Goal: Information Seeking & Learning: Learn about a topic

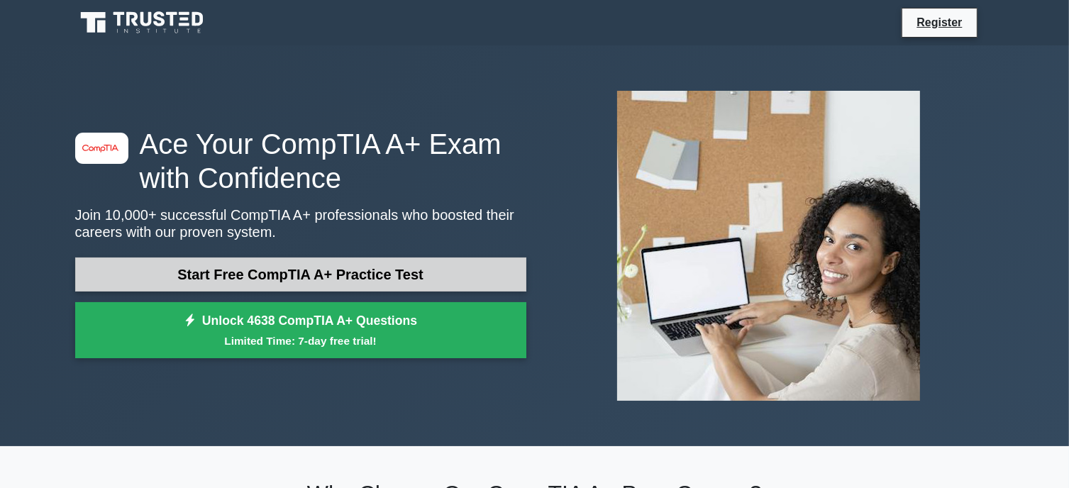
click at [234, 270] on link "Start Free CompTIA A+ Practice Test" at bounding box center [300, 274] width 451 height 34
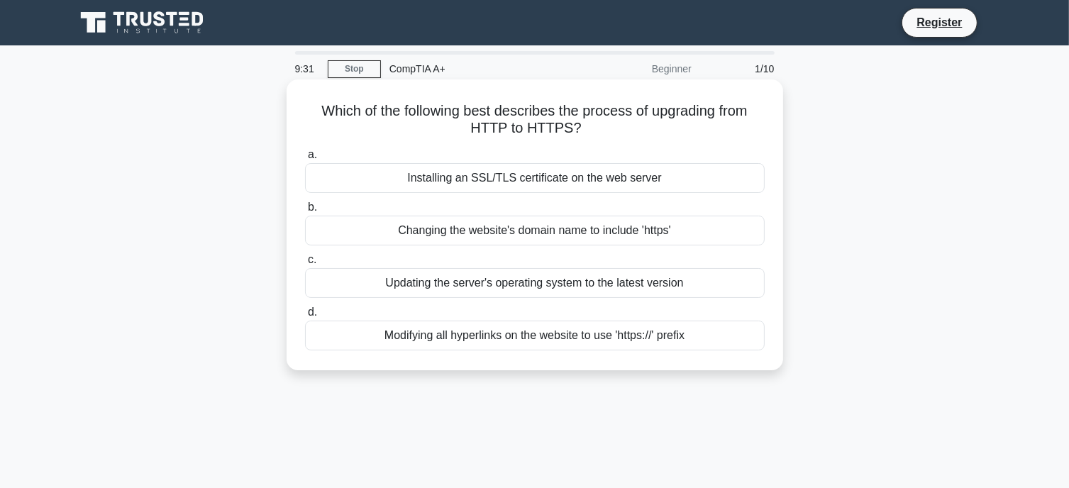
click at [526, 191] on div "Installing an SSL/TLS certificate on the web server" at bounding box center [535, 178] width 460 height 30
click at [305, 160] on input "a. Installing an SSL/TLS certificate on the web server" at bounding box center [305, 154] width 0 height 9
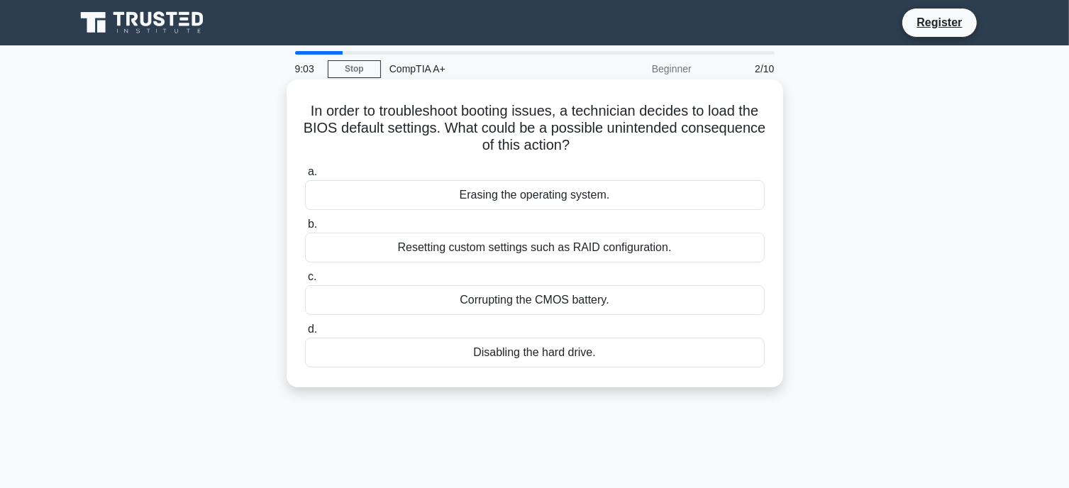
click at [534, 250] on div "Resetting custom settings such as RAID configuration." at bounding box center [535, 248] width 460 height 30
click at [305, 229] on input "b. Resetting custom settings such as RAID configuration." at bounding box center [305, 224] width 0 height 9
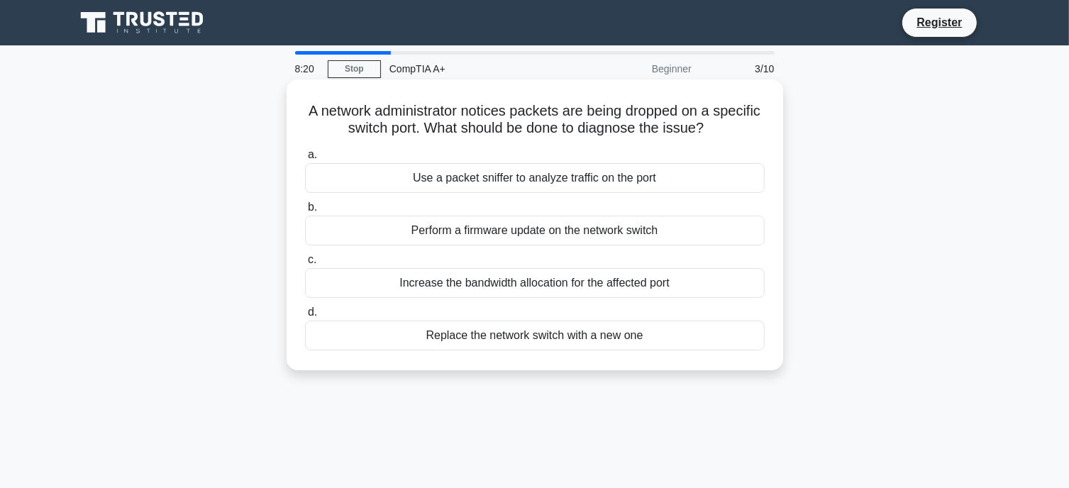
click at [567, 183] on div "Use a packet sniffer to analyze traffic on the port" at bounding box center [535, 178] width 460 height 30
click at [305, 160] on input "a. Use a packet sniffer to analyze traffic on the port" at bounding box center [305, 154] width 0 height 9
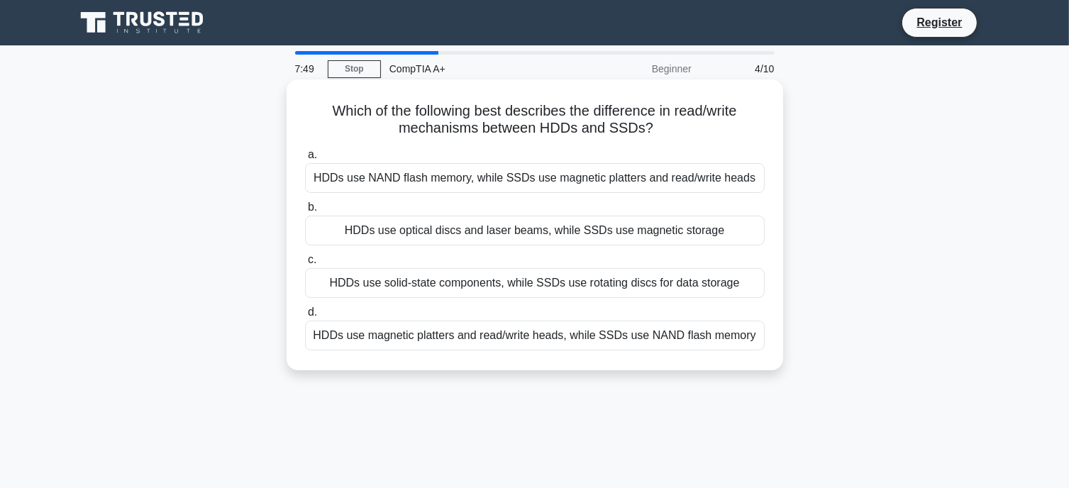
click at [534, 334] on div "HDDs use magnetic platters and read/write heads, while SSDs use NAND flash memo…" at bounding box center [535, 336] width 460 height 30
click at [305, 317] on input "d. HDDs use magnetic platters and read/write heads, while SSDs use NAND flash m…" at bounding box center [305, 312] width 0 height 9
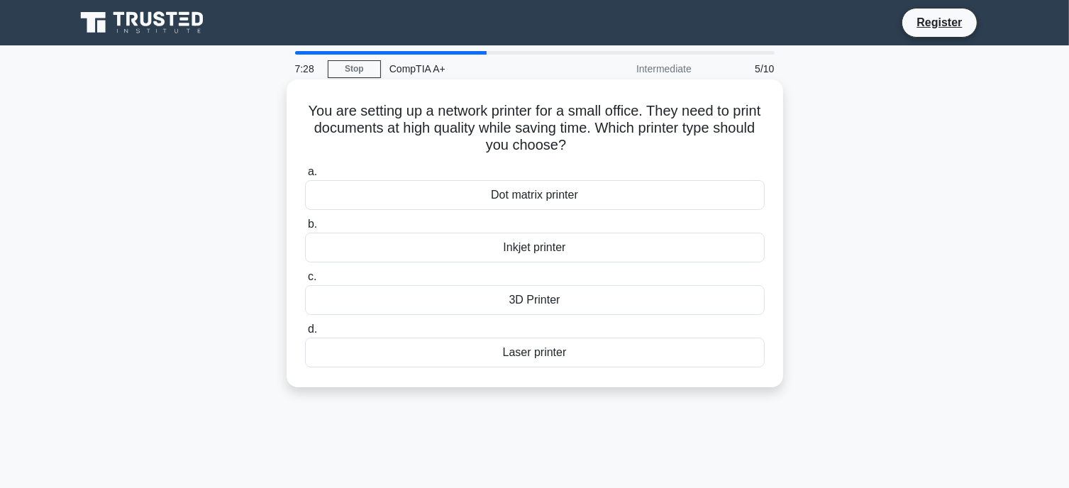
click at [553, 357] on div "Laser printer" at bounding box center [535, 353] width 460 height 30
click at [305, 334] on input "d. Laser printer" at bounding box center [305, 329] width 0 height 9
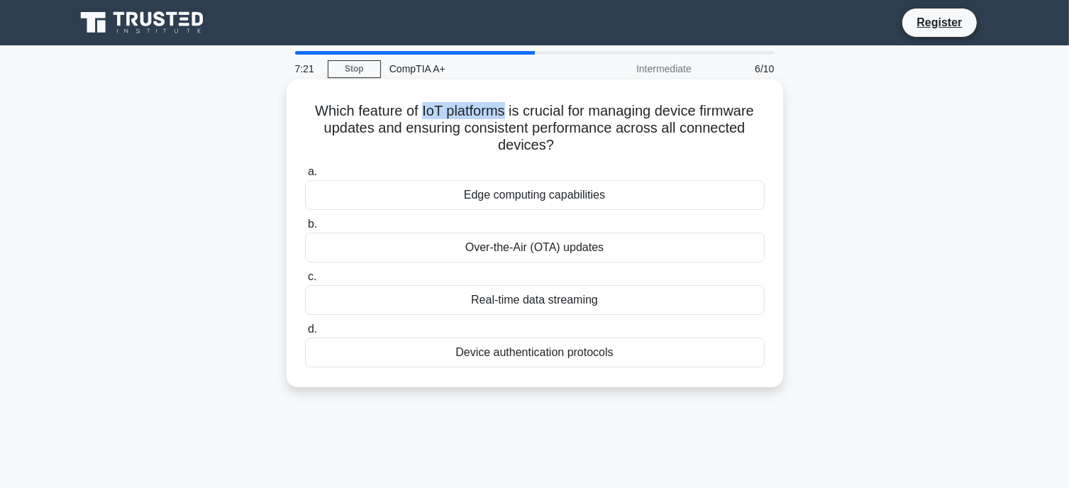
drag, startPoint x: 418, startPoint y: 110, endPoint x: 504, endPoint y: 111, distance: 86.5
click at [504, 111] on h5 "Which feature of IoT platforms is crucial for managing device firmware updates …" at bounding box center [535, 128] width 462 height 52
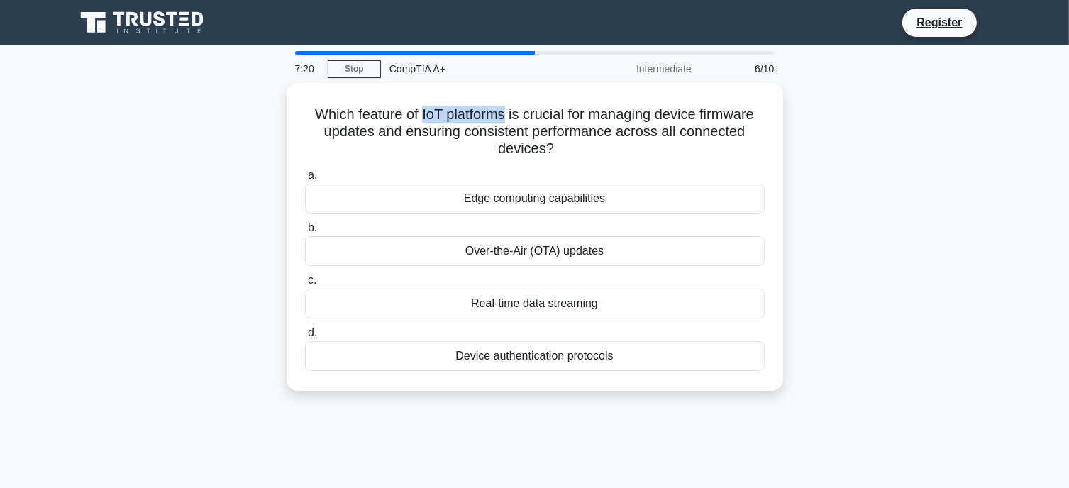
click at [495, 82] on div at bounding box center [495, 82] width 0 height 0
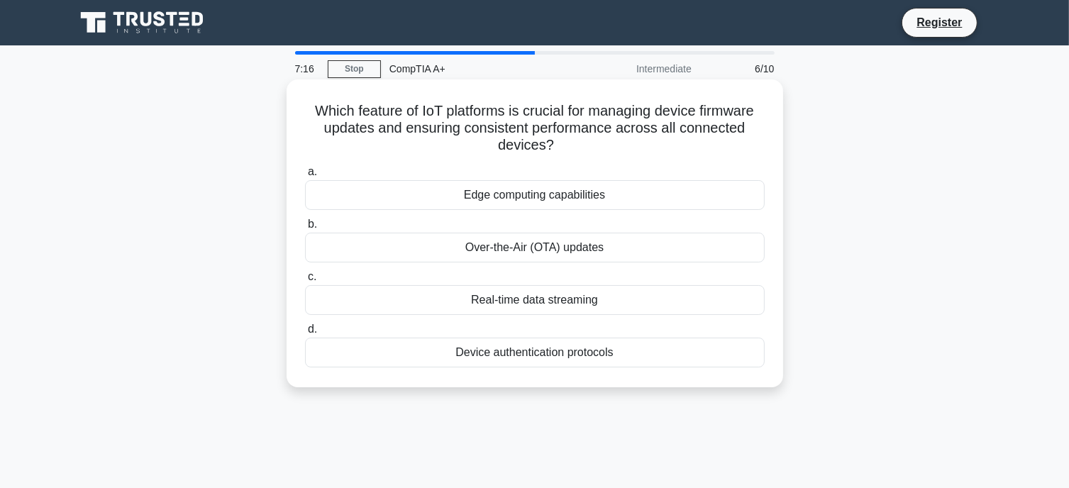
click at [584, 95] on div "Which feature of IoT platforms is crucial for managing device firmware updates …" at bounding box center [534, 233] width 485 height 296
click at [536, 199] on div "Edge computing capabilities" at bounding box center [535, 195] width 460 height 30
click at [305, 177] on input "a. Edge computing capabilities" at bounding box center [305, 171] width 0 height 9
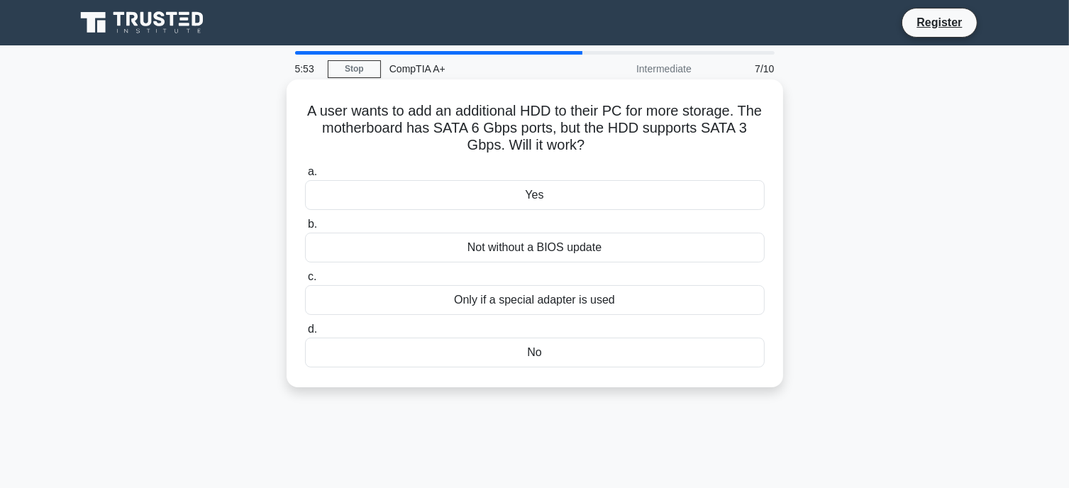
click at [570, 299] on div "Only if a special adapter is used" at bounding box center [535, 300] width 460 height 30
click at [305, 282] on input "c. Only if a special adapter is used" at bounding box center [305, 276] width 0 height 9
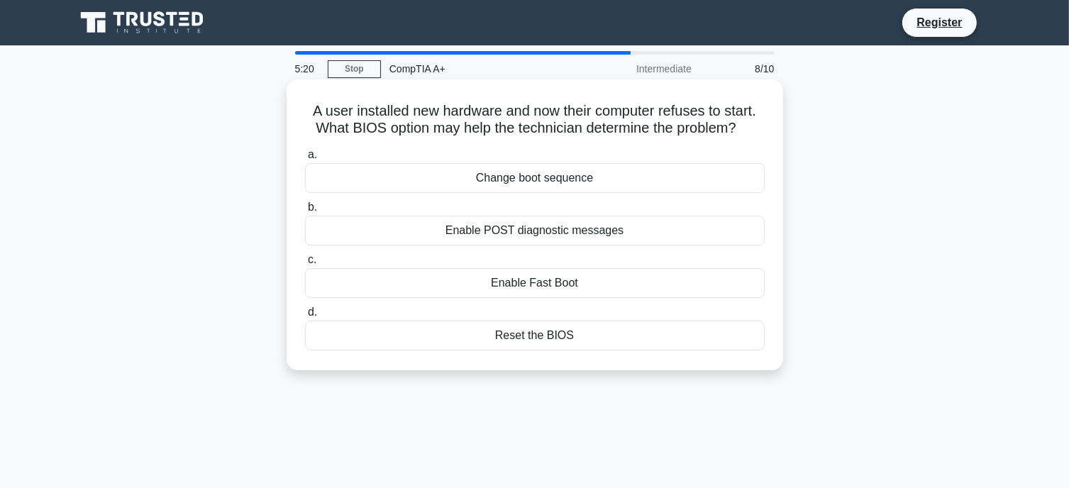
click at [528, 243] on div "Enable POST diagnostic messages" at bounding box center [535, 231] width 460 height 30
click at [305, 212] on input "b. Enable POST diagnostic messages" at bounding box center [305, 207] width 0 height 9
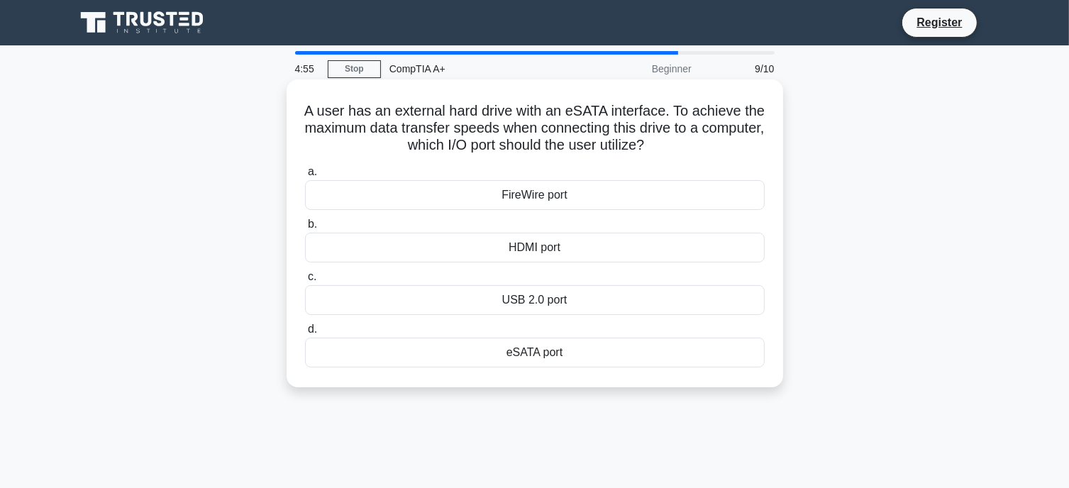
click at [548, 354] on div "eSATA port" at bounding box center [535, 353] width 460 height 30
click at [305, 334] on input "d. eSATA port" at bounding box center [305, 329] width 0 height 9
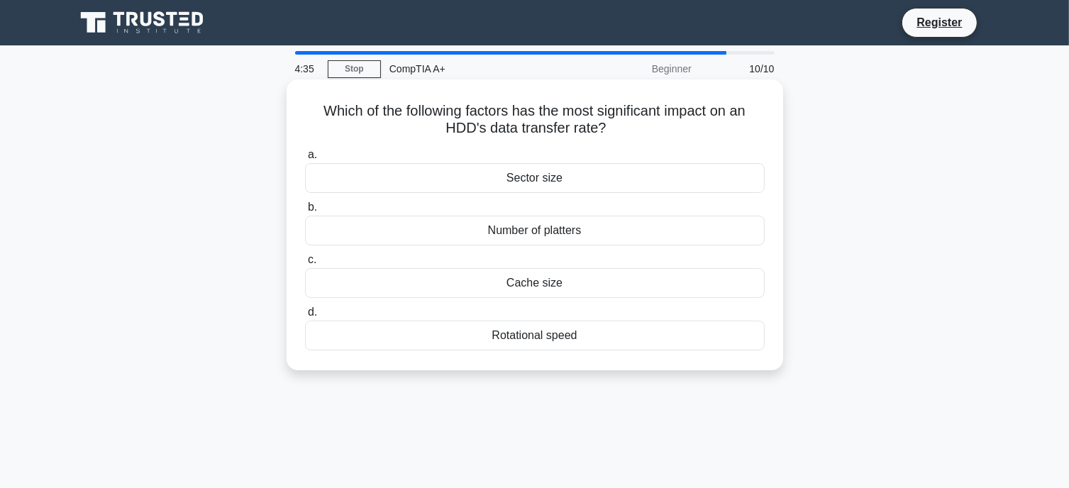
click at [506, 335] on div "Rotational speed" at bounding box center [535, 336] width 460 height 30
click at [305, 317] on input "d. Rotational speed" at bounding box center [305, 312] width 0 height 9
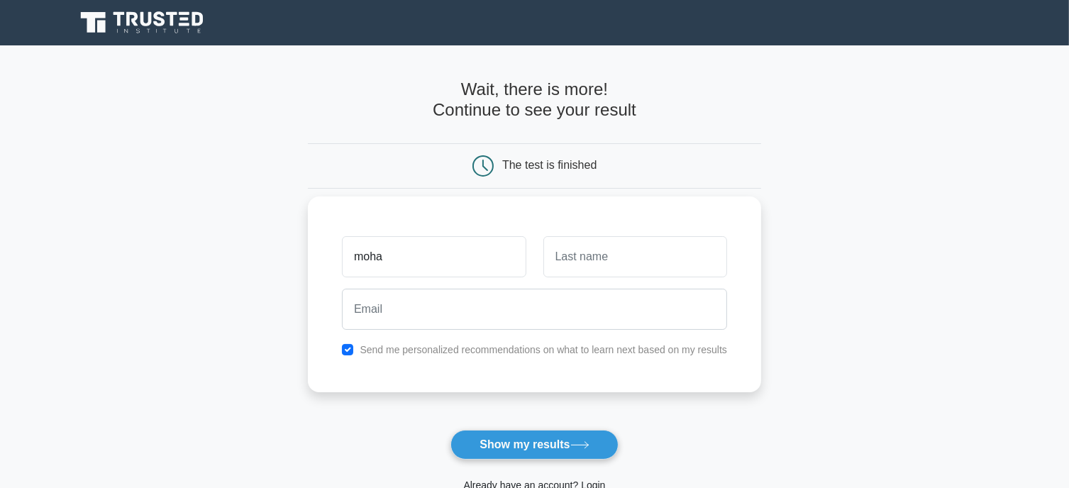
type input "moha"
type input "almo"
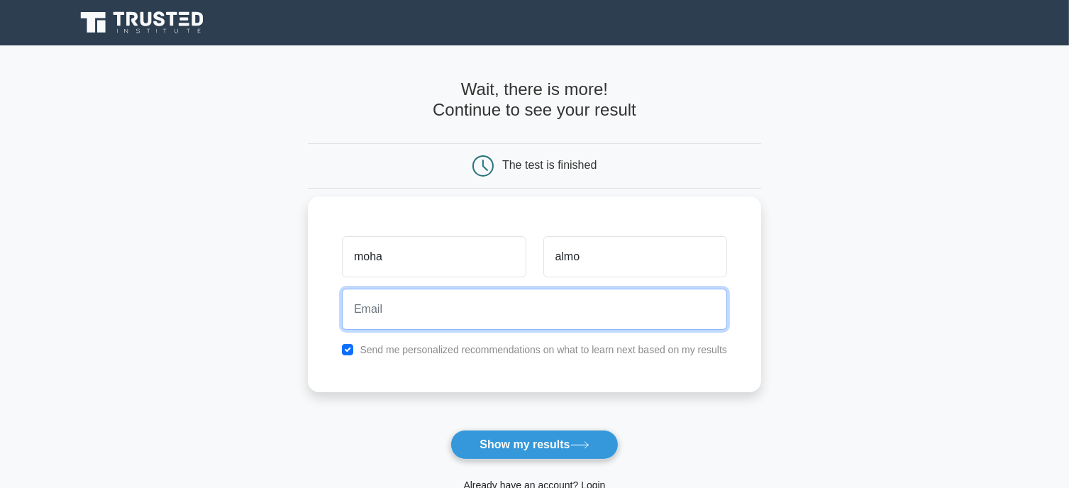
click at [427, 296] on input "email" at bounding box center [534, 309] width 385 height 41
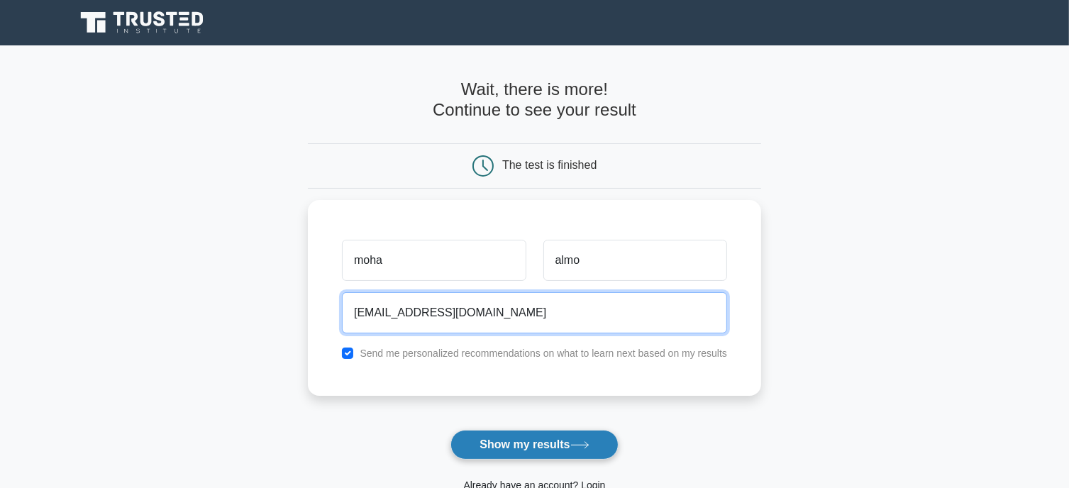
type input "aboodmoslly@gmail.com"
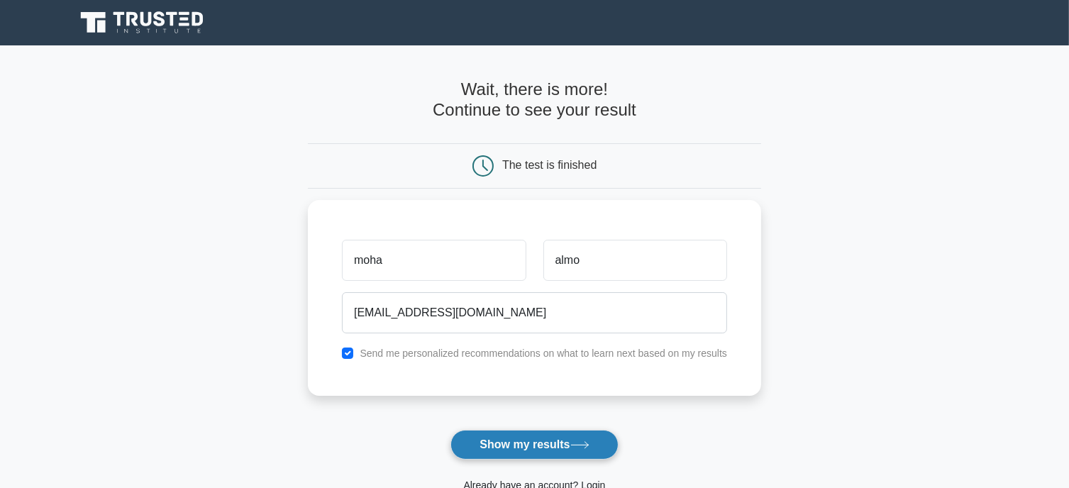
click at [497, 438] on button "Show my results" at bounding box center [533, 445] width 167 height 30
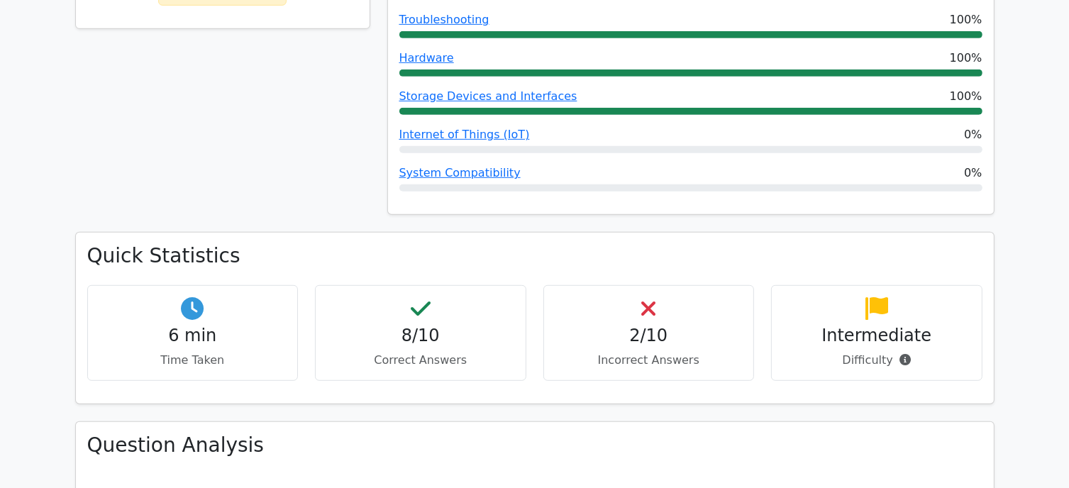
scroll to position [762, 0]
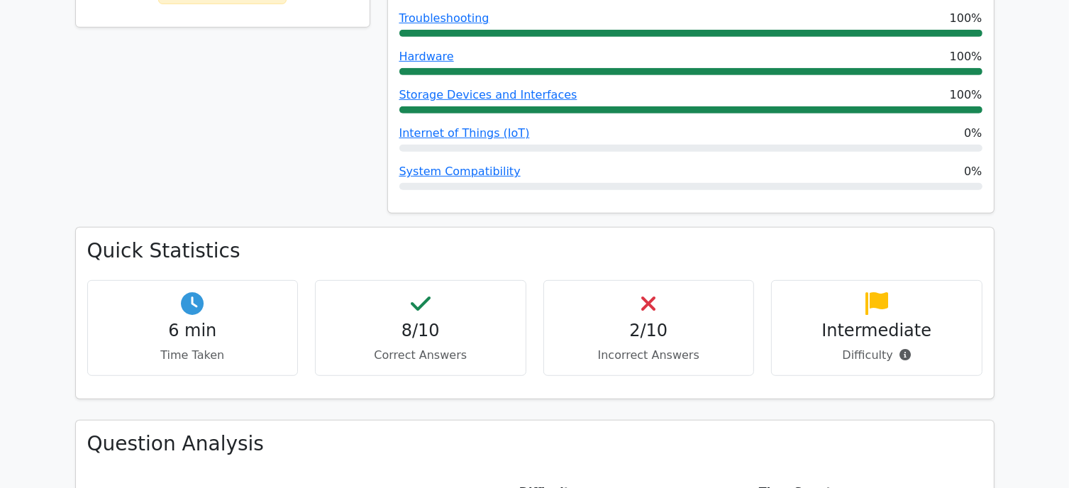
click at [650, 293] on div "2/10 Incorrect Answers" at bounding box center [648, 328] width 211 height 96
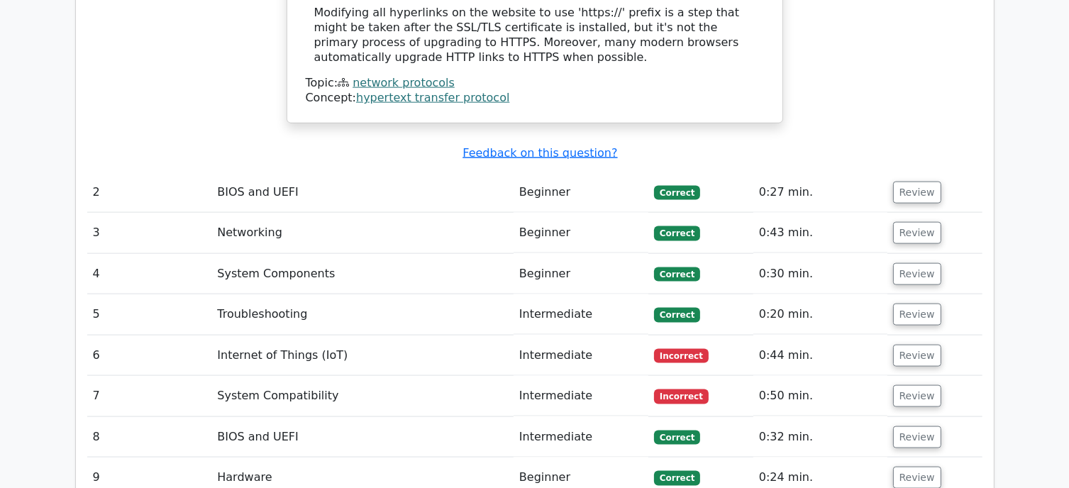
scroll to position [1869, 0]
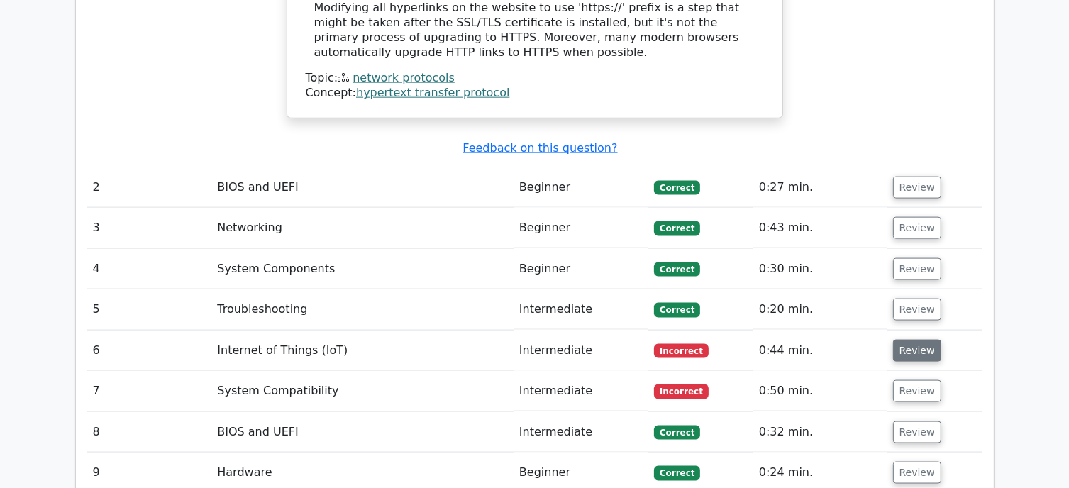
click at [920, 340] on button "Review" at bounding box center [917, 351] width 48 height 22
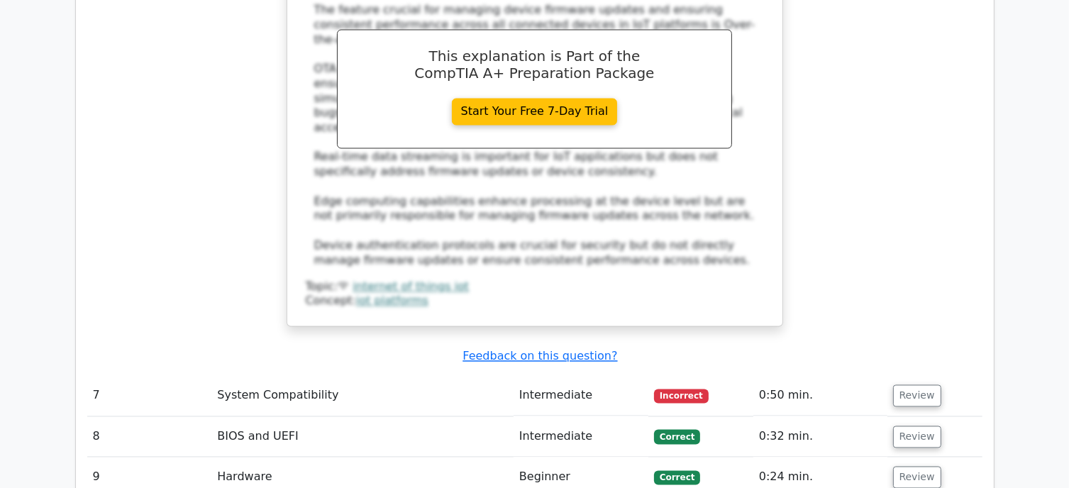
scroll to position [2562, 0]
click at [906, 384] on button "Review" at bounding box center [917, 395] width 48 height 22
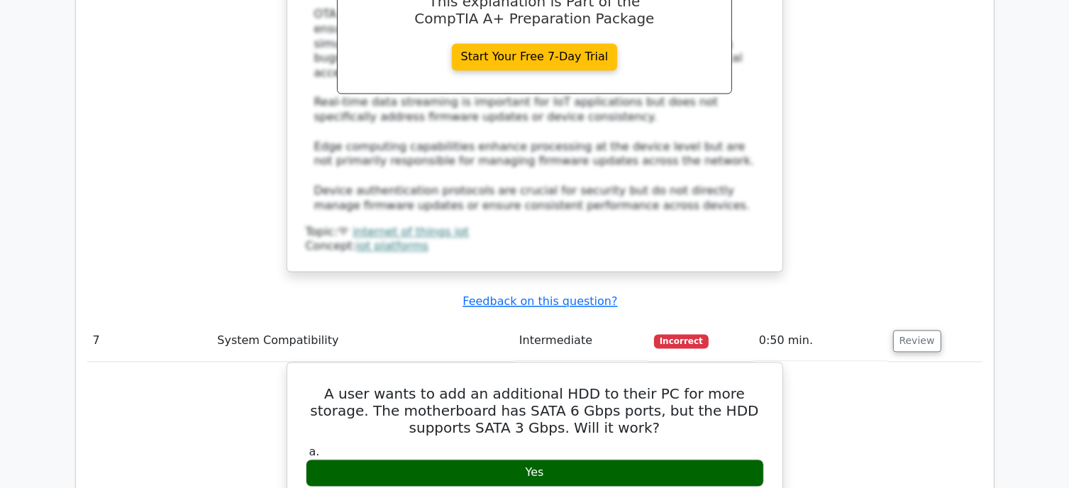
scroll to position [2565, 0]
